Goal: Obtain resource: Obtain resource

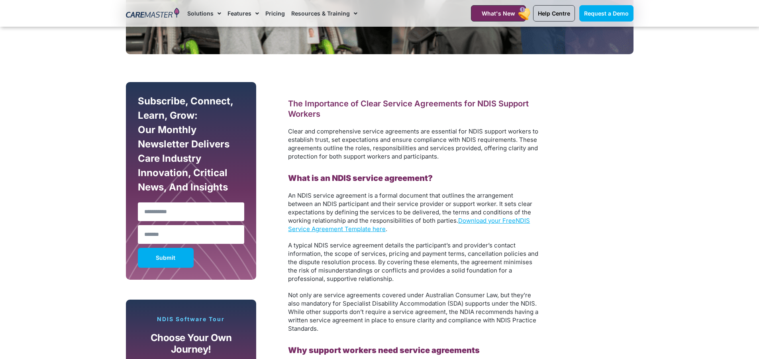
scroll to position [438, 0]
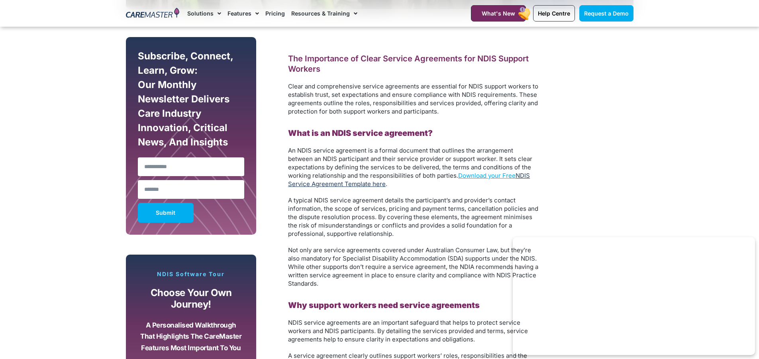
click at [370, 182] on link "NDIS Service Agreement Template here" at bounding box center [409, 180] width 242 height 16
click at [483, 175] on link "Download your Free" at bounding box center [486, 176] width 57 height 8
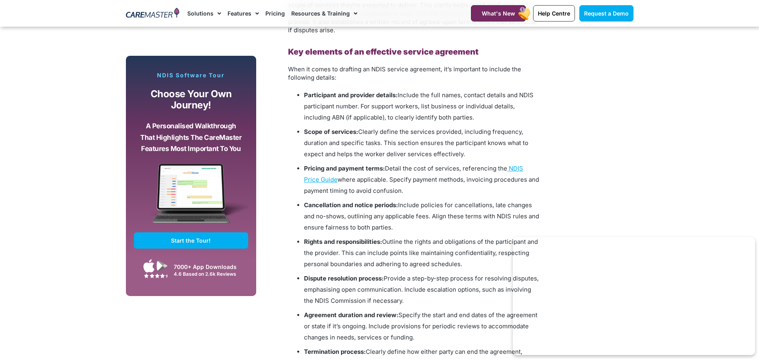
scroll to position [796, 0]
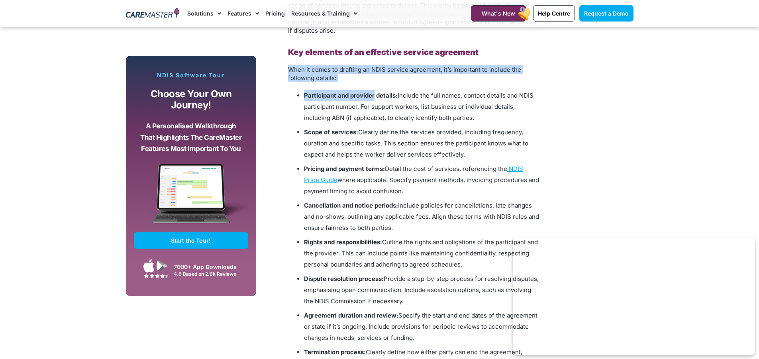
drag, startPoint x: 288, startPoint y: 71, endPoint x: 373, endPoint y: 101, distance: 90.4
click at [373, 101] on div "The Importance of Clear Service Agreements for NDIS Support Workers Clear and c…" at bounding box center [413, 256] width 251 height 1122
click at [371, 100] on li "Participant and provider details: Include the full names, contact details and N…" at bounding box center [421, 106] width 235 height 33
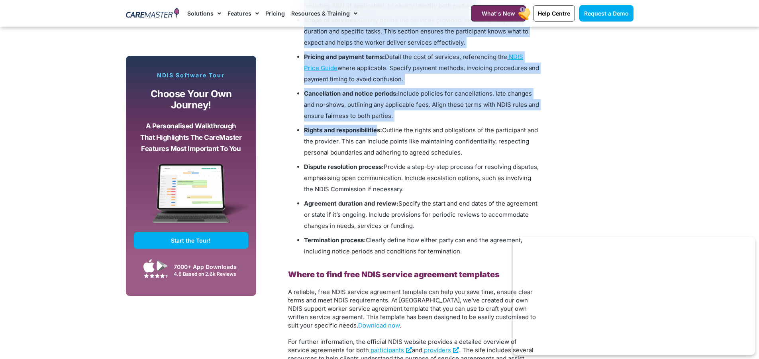
scroll to position [916, 0]
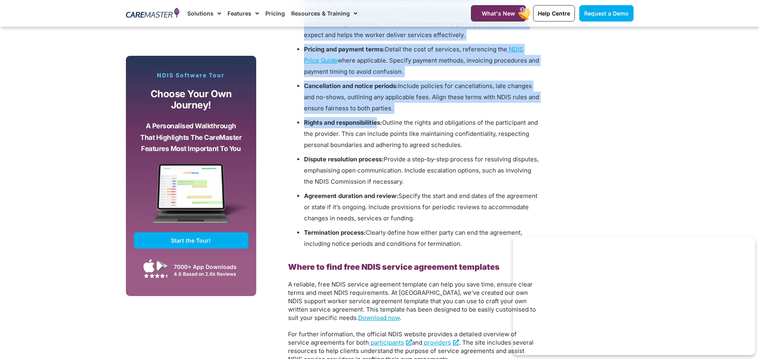
drag, startPoint x: 295, startPoint y: 95, endPoint x: 501, endPoint y: 241, distance: 253.1
click at [501, 241] on ul "Participant and provider details: Include the full names, contact details and N…" at bounding box center [413, 110] width 251 height 279
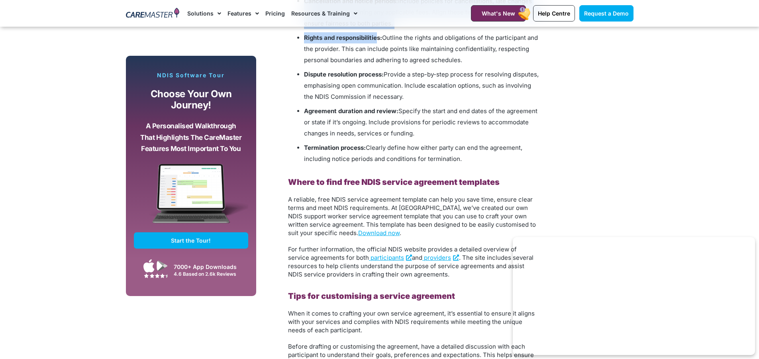
scroll to position [1035, 0]
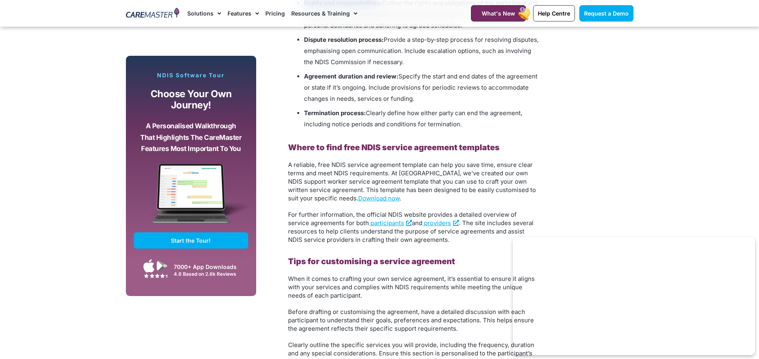
copy ul "Participant and provider details: Include the full names, contact details and N…"
click at [358, 196] on link "Download now" at bounding box center [378, 198] width 41 height 8
click at [424, 168] on span "A reliable, free NDIS service agreement template can help you save time, ensure…" at bounding box center [412, 181] width 248 height 41
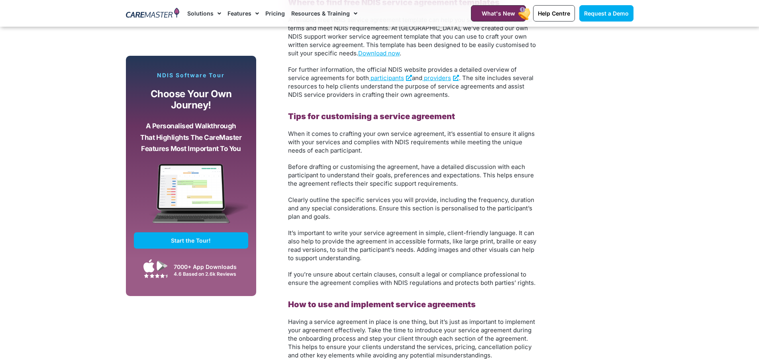
scroll to position [1194, 0]
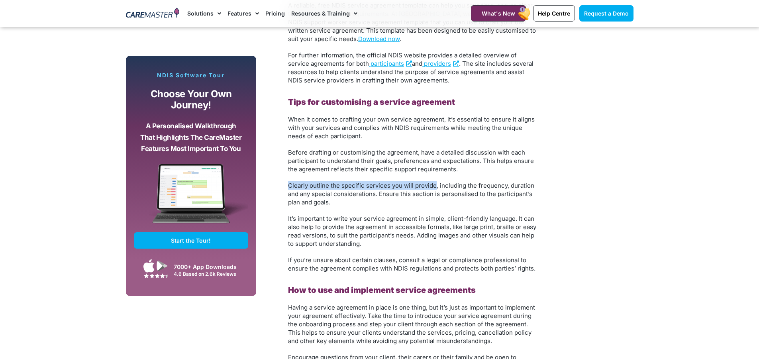
drag, startPoint x: 285, startPoint y: 184, endPoint x: 434, endPoint y: 183, distance: 148.5
copy span "Clearly outline the specific services you will provide"
